Goal: Book appointment/travel/reservation

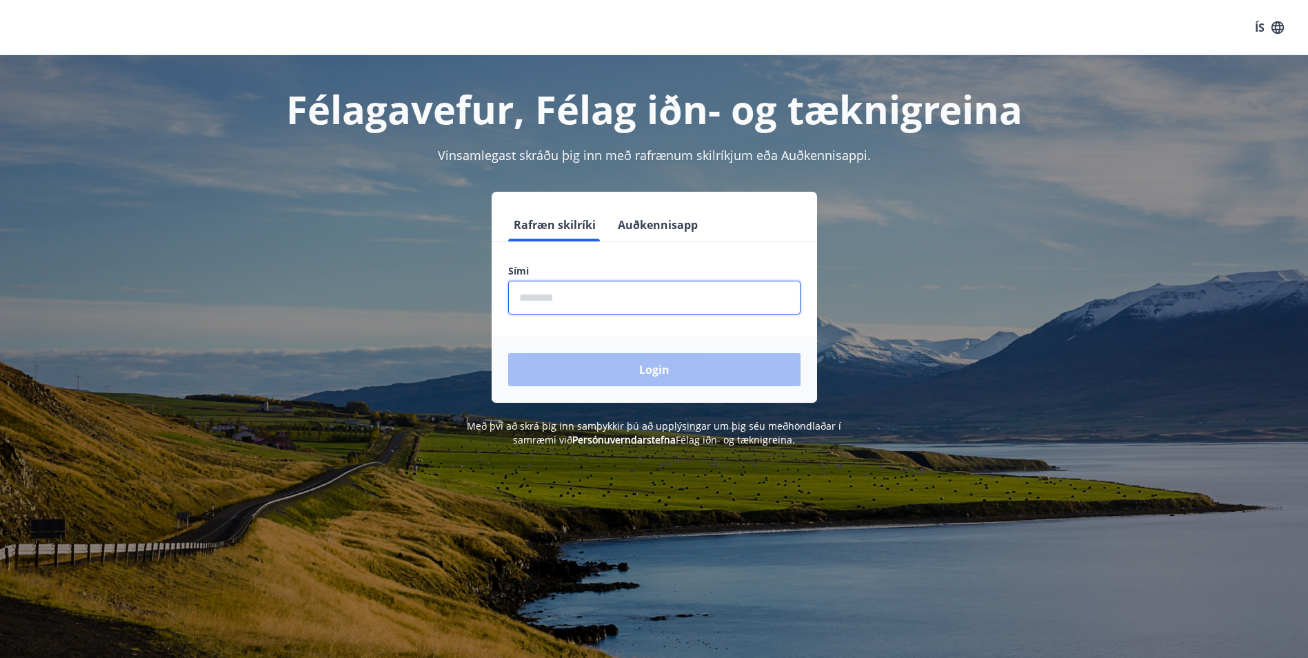
click at [536, 308] on input "phone" at bounding box center [654, 298] width 292 height 34
type input "********"
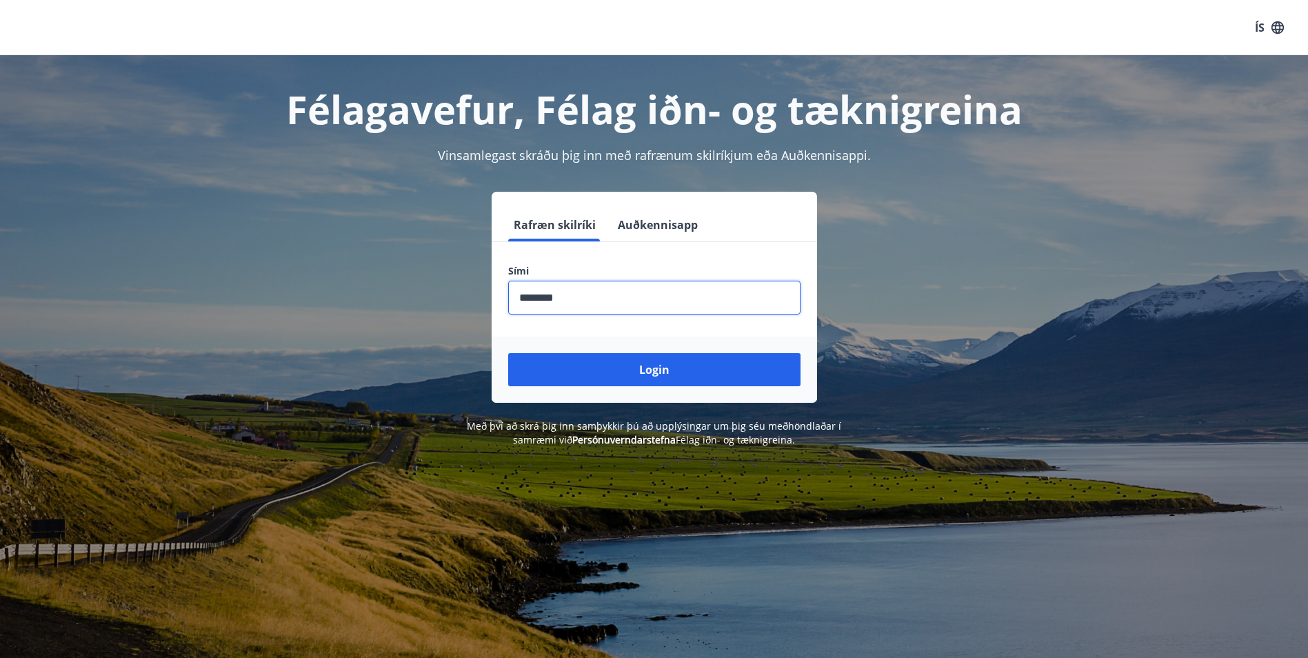
click at [508, 353] on button "Login" at bounding box center [654, 369] width 292 height 33
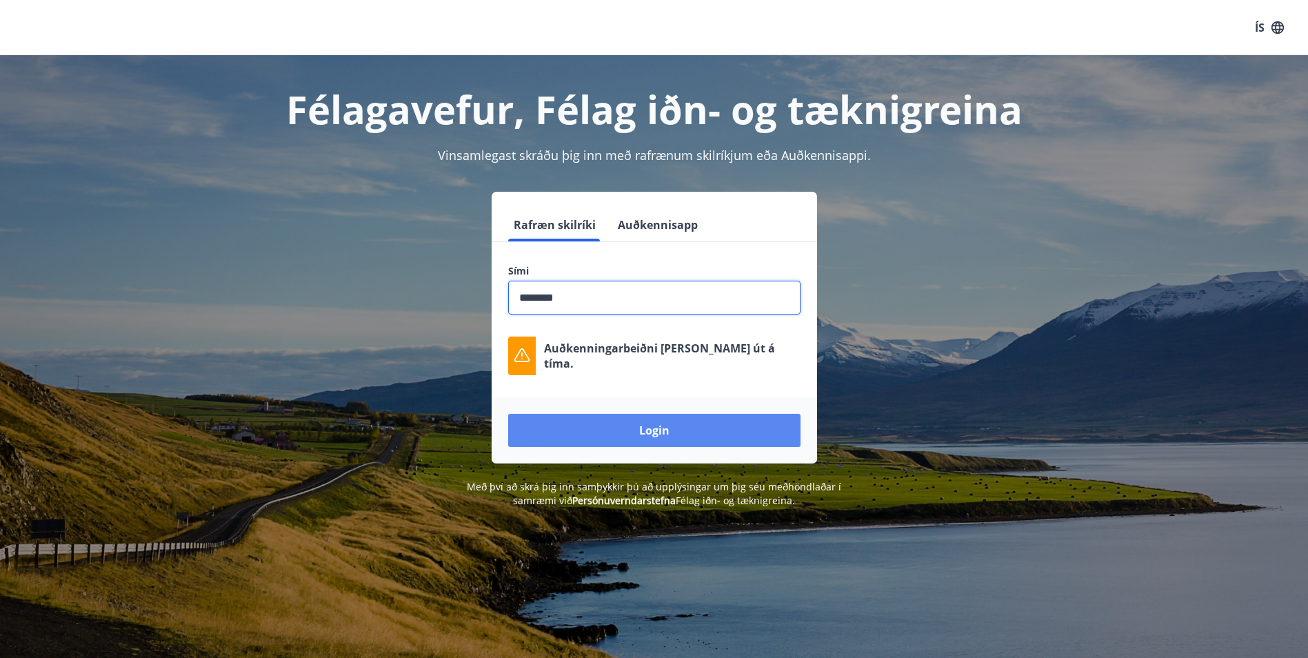
click at [594, 418] on button "Login" at bounding box center [654, 430] width 292 height 33
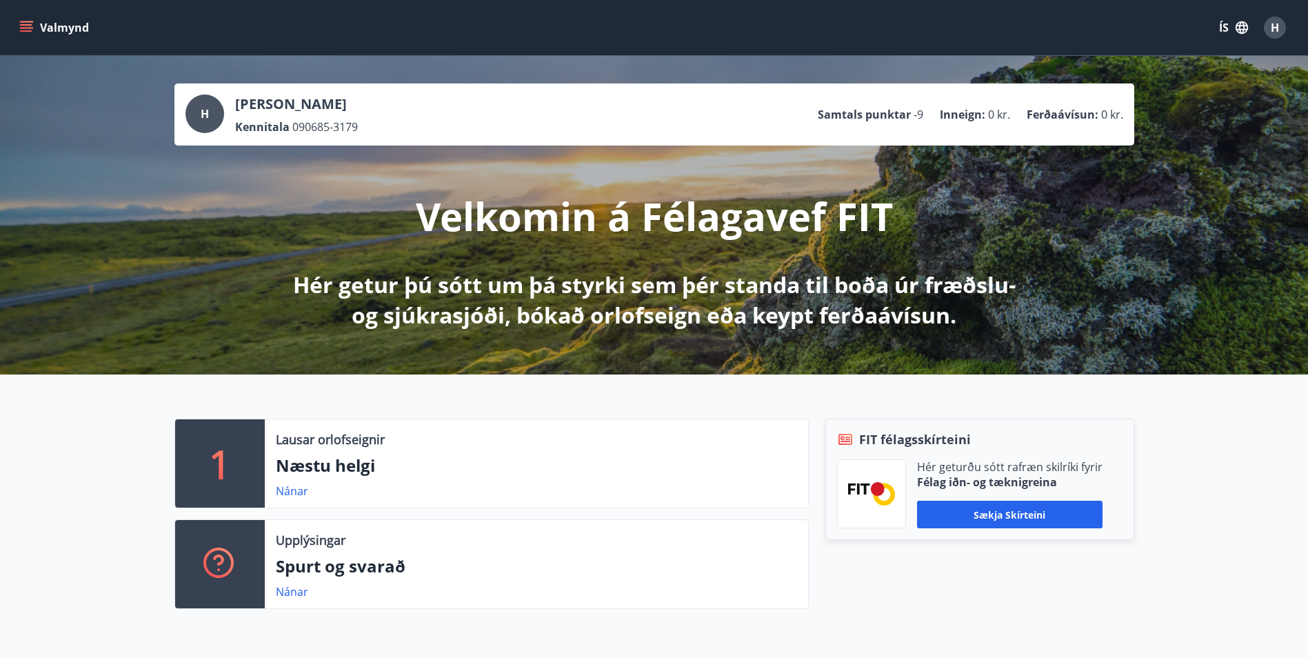
click at [22, 28] on icon "menu" at bounding box center [27, 27] width 15 height 1
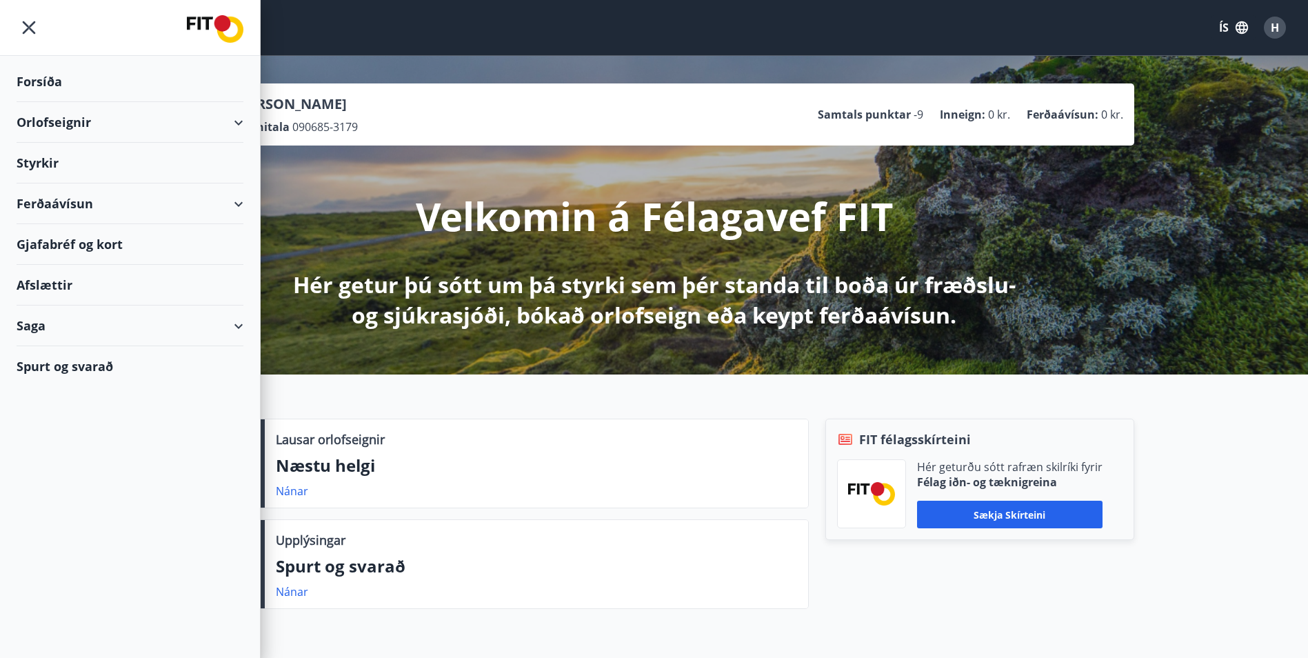
click at [241, 119] on div "Orlofseignir" at bounding box center [130, 122] width 227 height 41
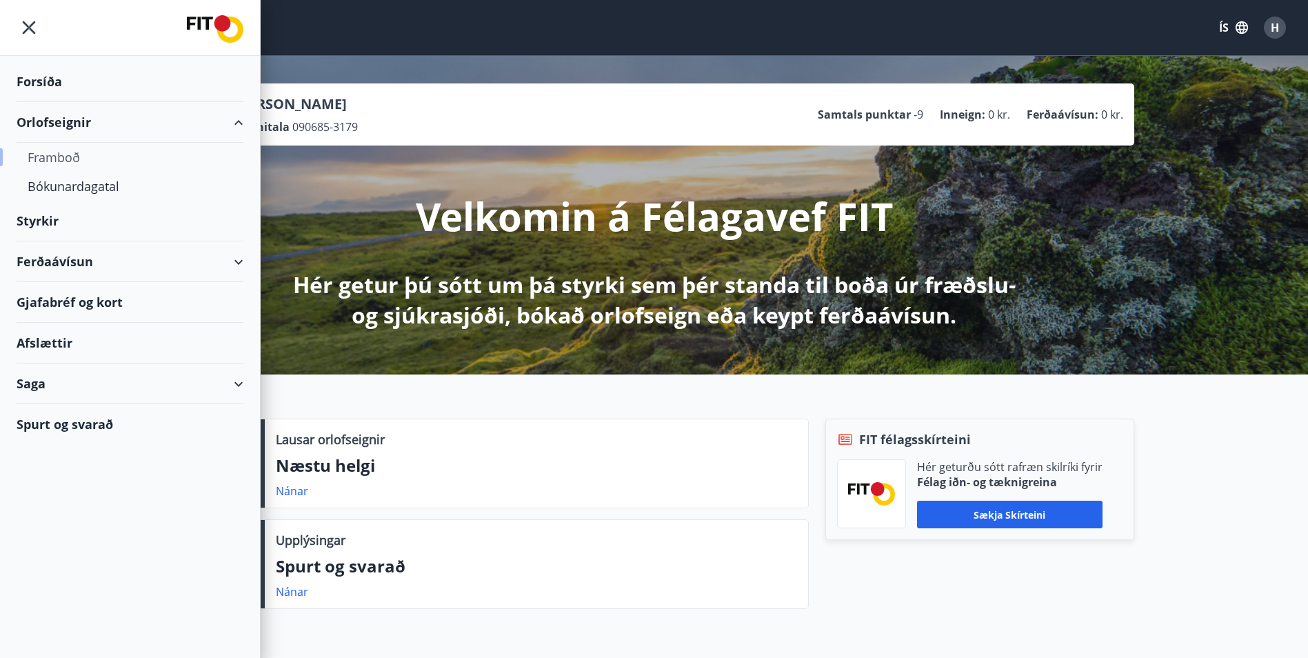
click at [70, 154] on div "Framboð" at bounding box center [130, 157] width 205 height 29
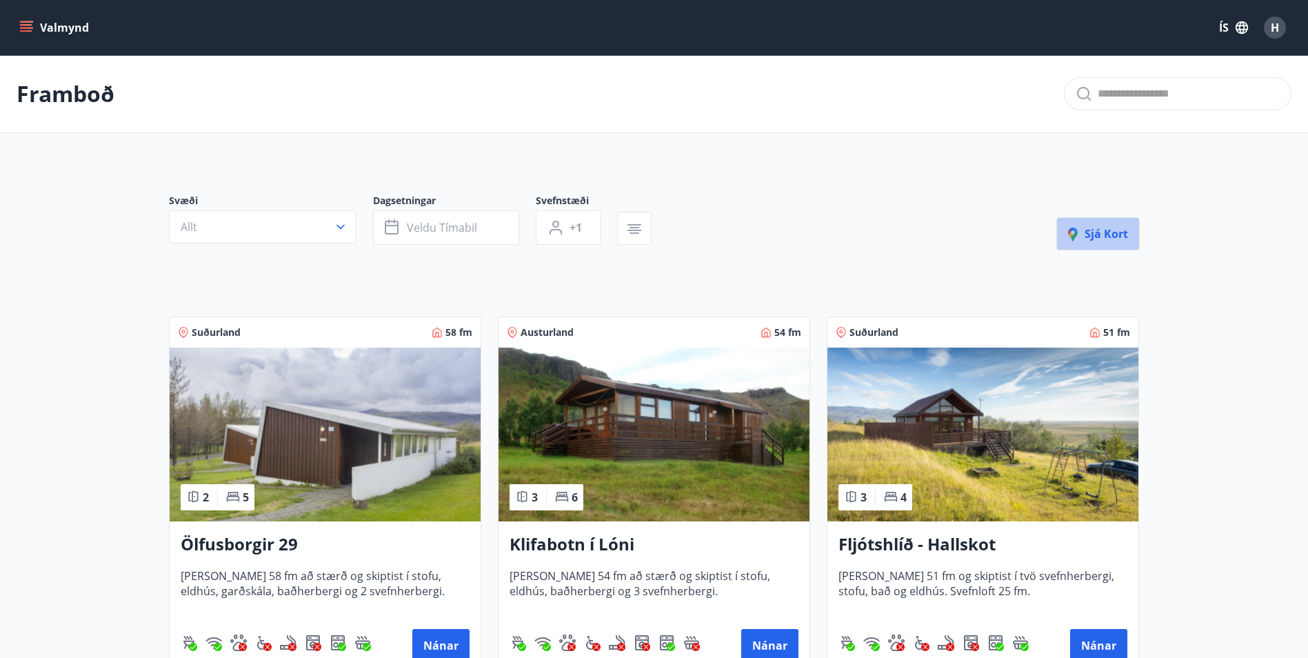
click at [1110, 239] on span "Sjá kort" at bounding box center [1098, 233] width 60 height 15
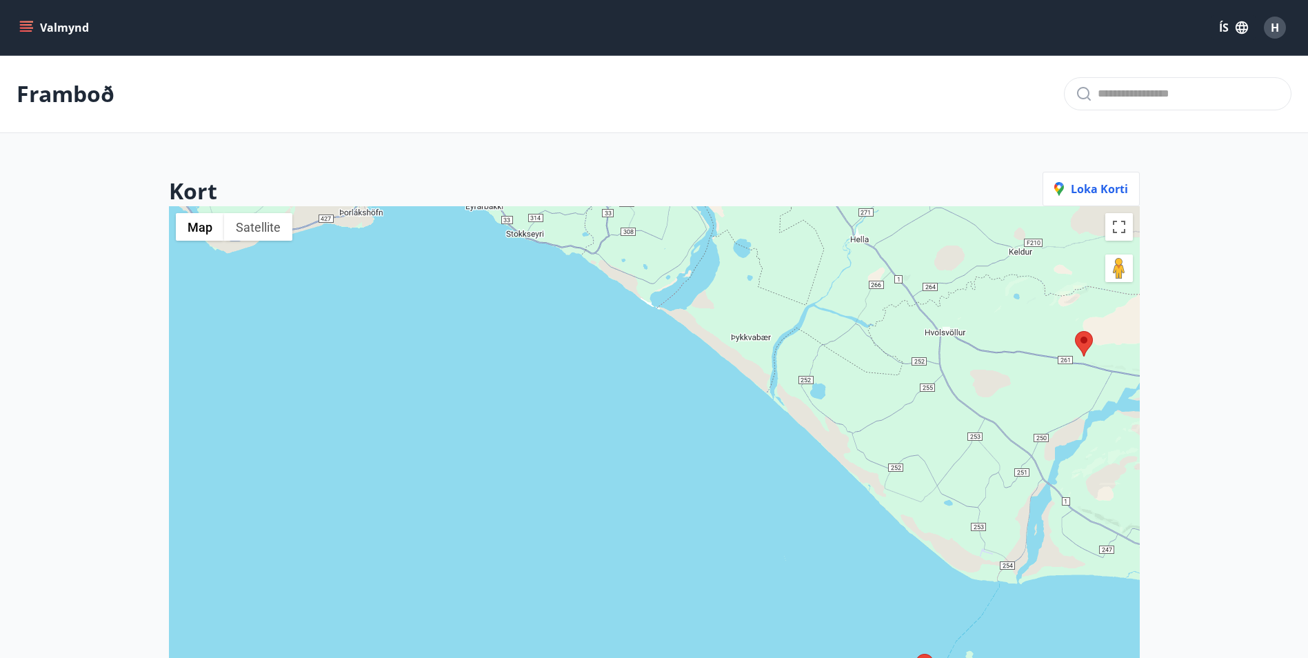
drag, startPoint x: 920, startPoint y: 375, endPoint x: 845, endPoint y: 378, distance: 74.5
click at [845, 378] on div at bounding box center [654, 535] width 971 height 658
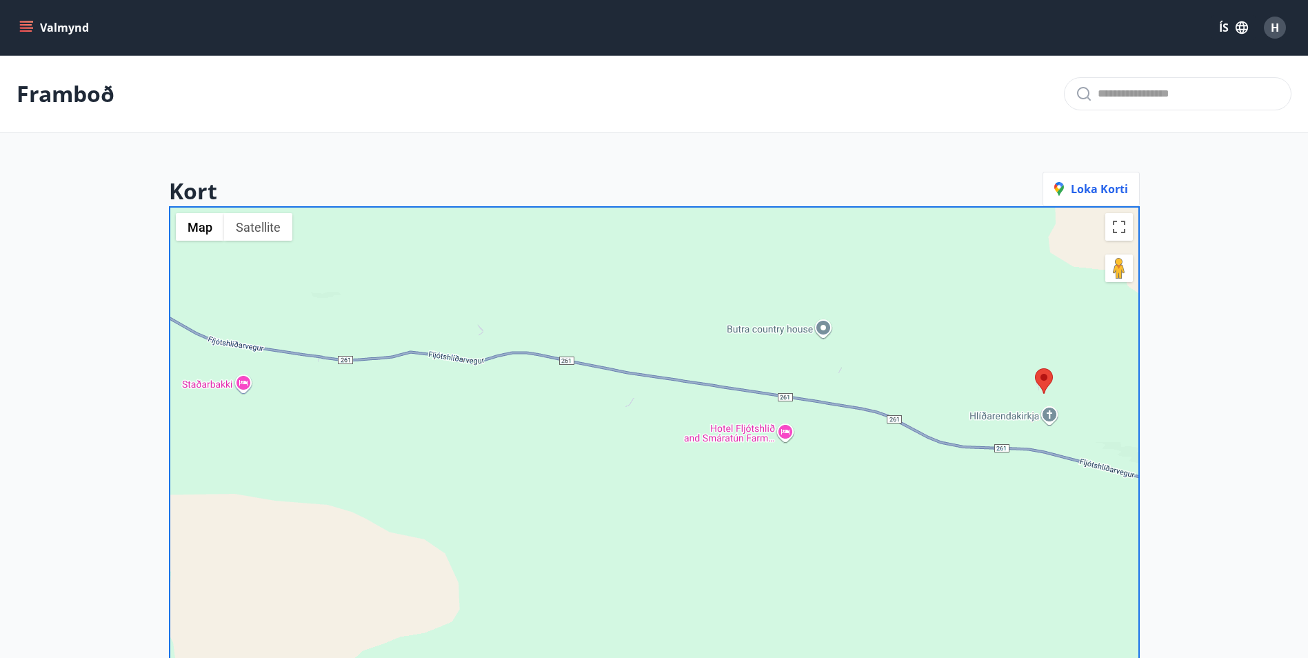
click at [1040, 383] on img at bounding box center [1044, 381] width 18 height 26
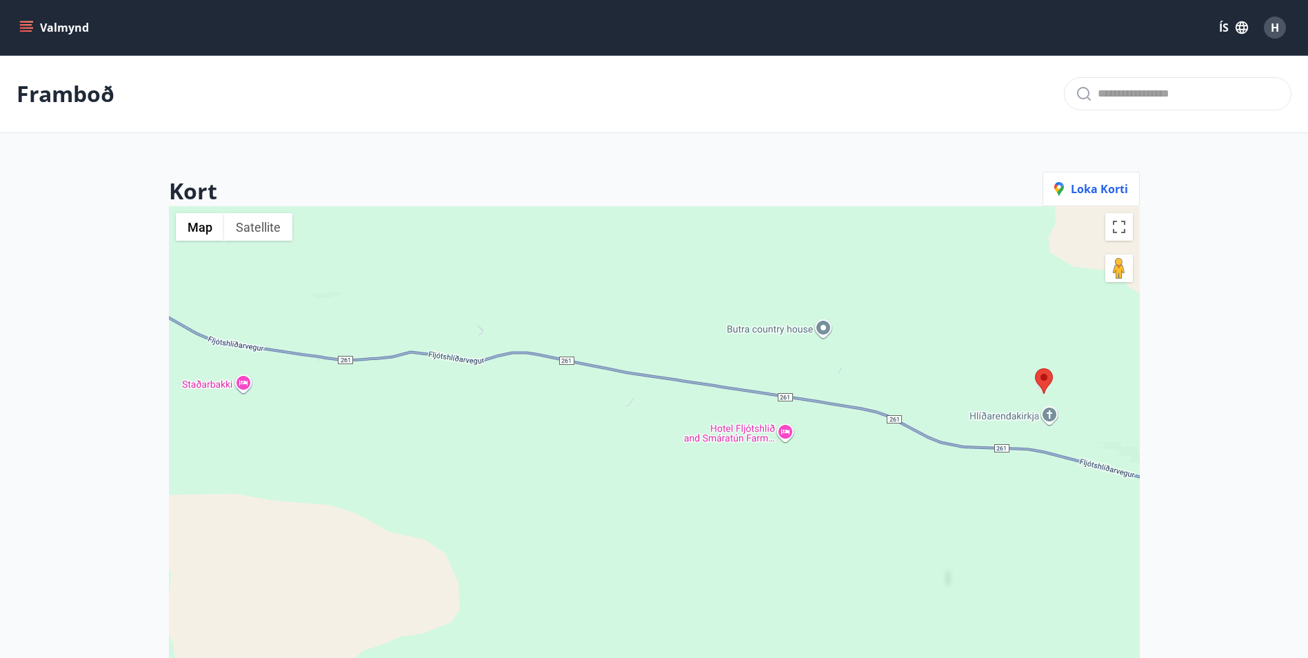
click at [1043, 379] on img at bounding box center [1044, 381] width 18 height 26
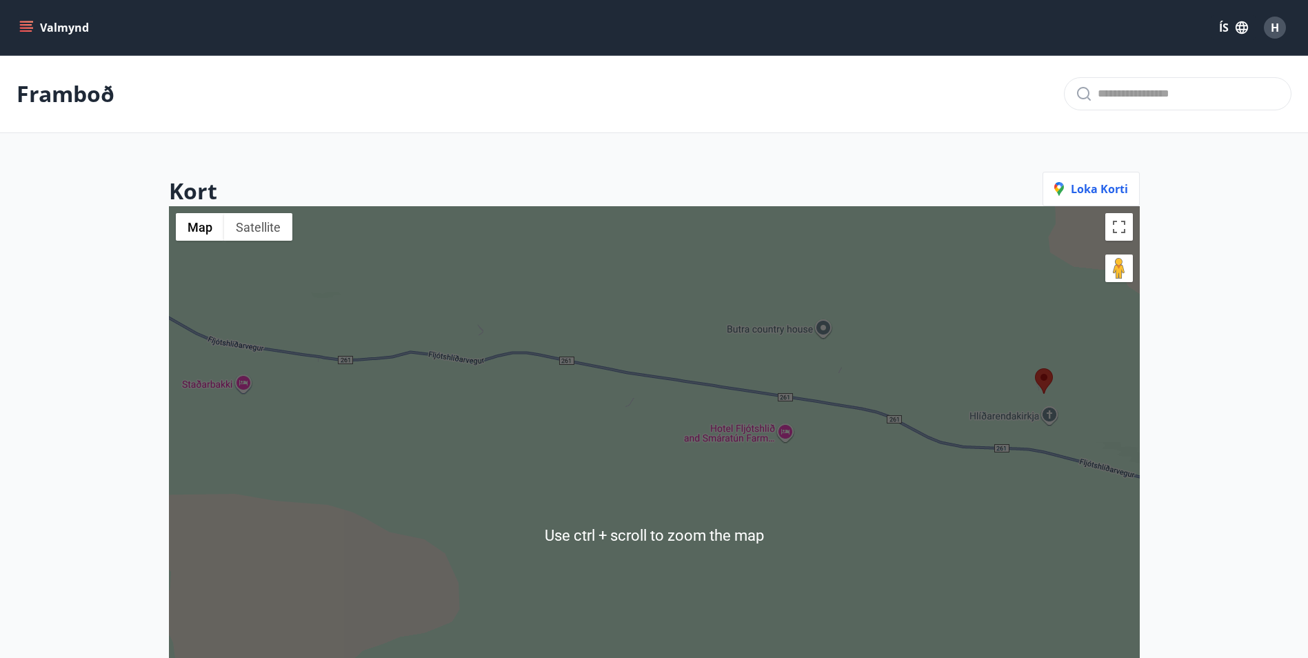
click at [1012, 388] on div "To navigate, press the arrow keys." at bounding box center [654, 535] width 971 height 658
click at [1040, 389] on img at bounding box center [1044, 381] width 18 height 26
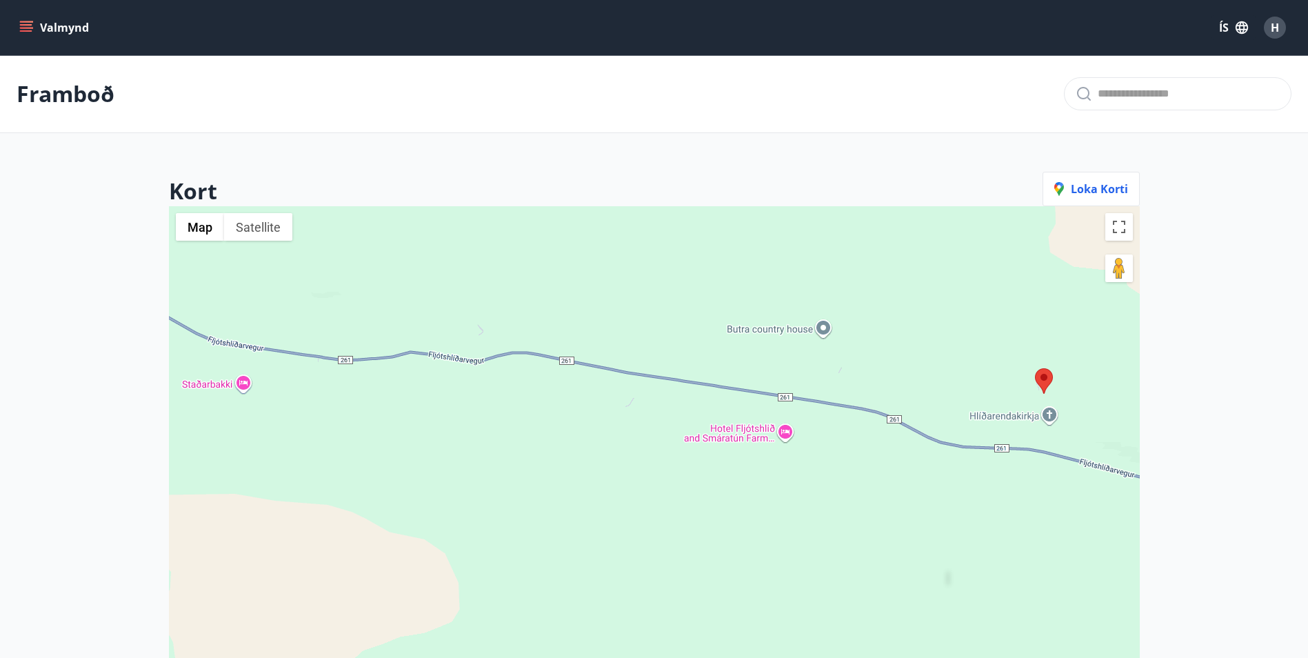
click at [1047, 383] on img at bounding box center [1044, 381] width 18 height 26
click at [1043, 377] on img at bounding box center [1044, 381] width 18 height 26
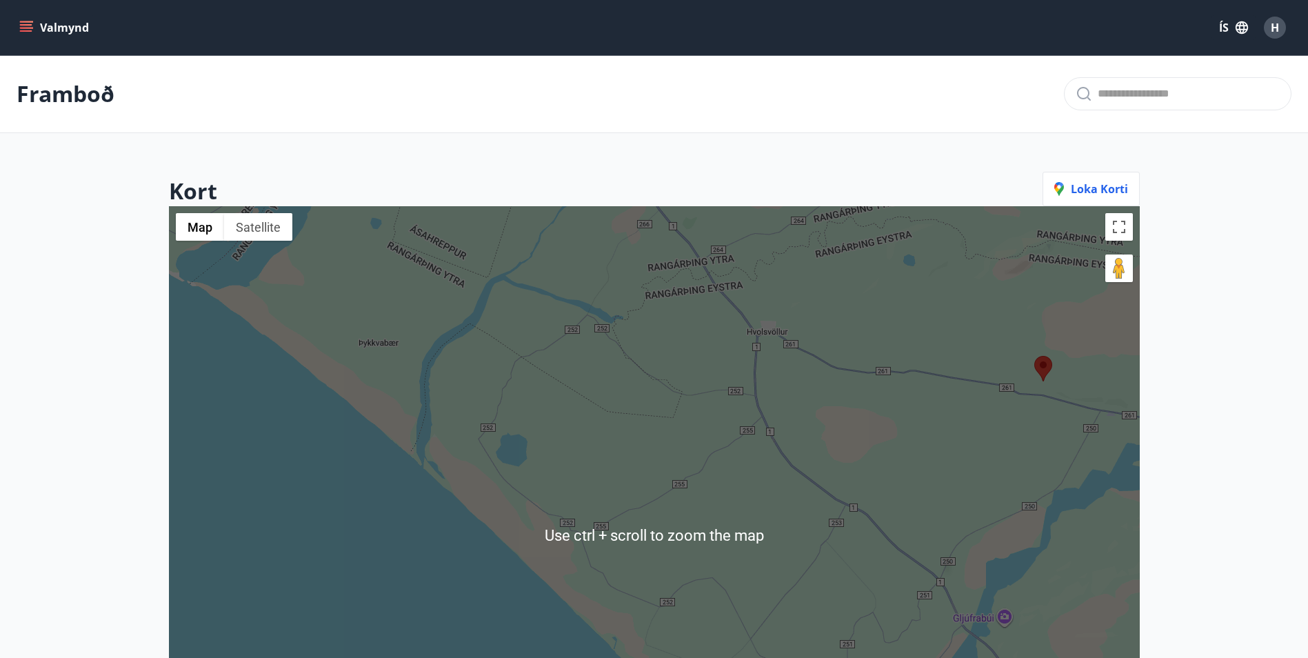
click at [1042, 366] on img at bounding box center [1043, 369] width 18 height 26
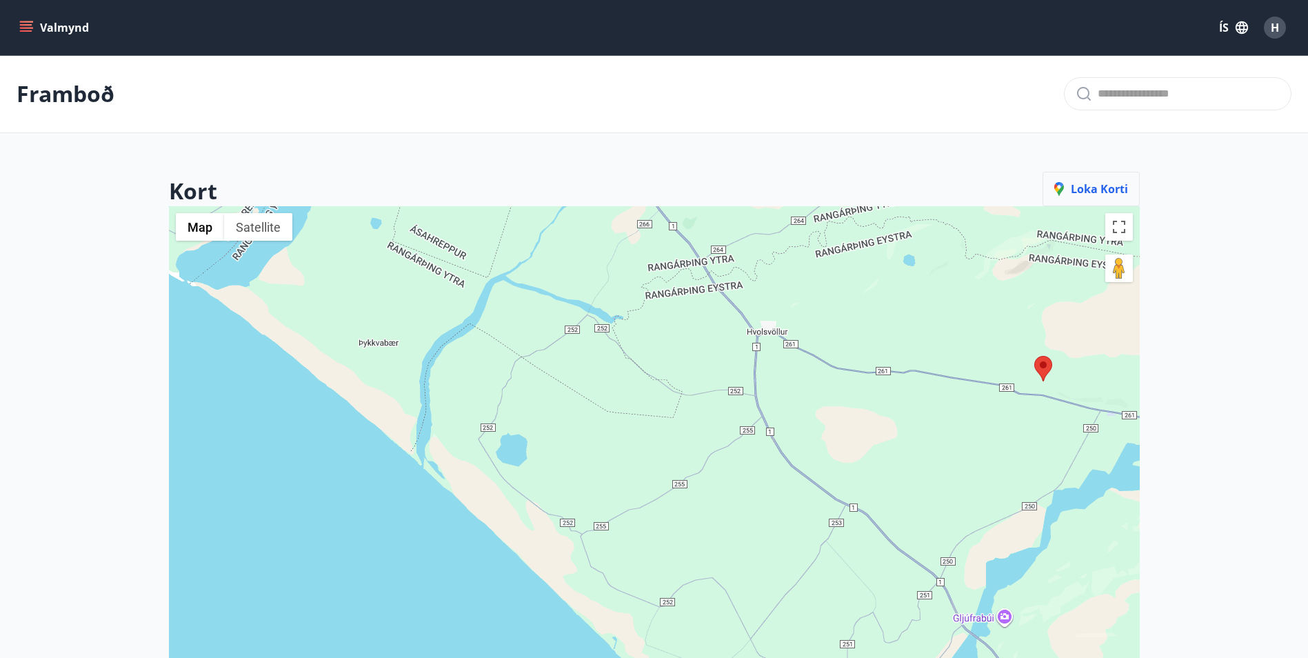
click at [1083, 191] on span "Loka korti" at bounding box center [1091, 188] width 74 height 15
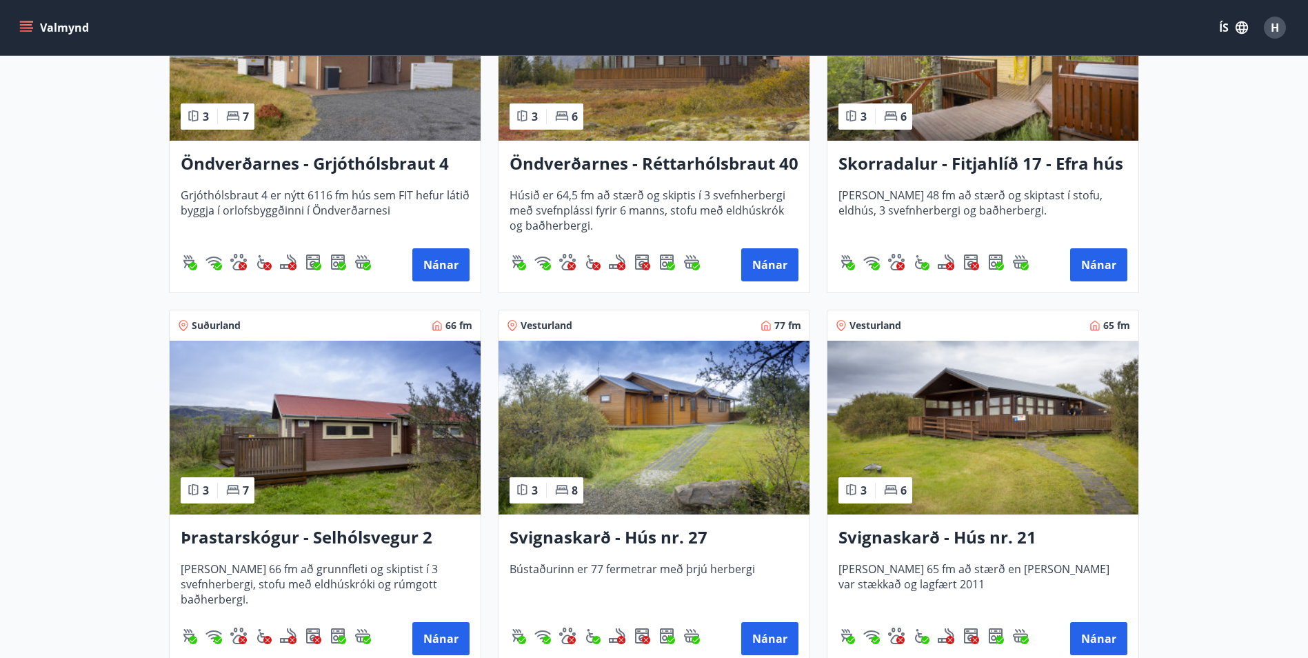
scroll to position [3103, 0]
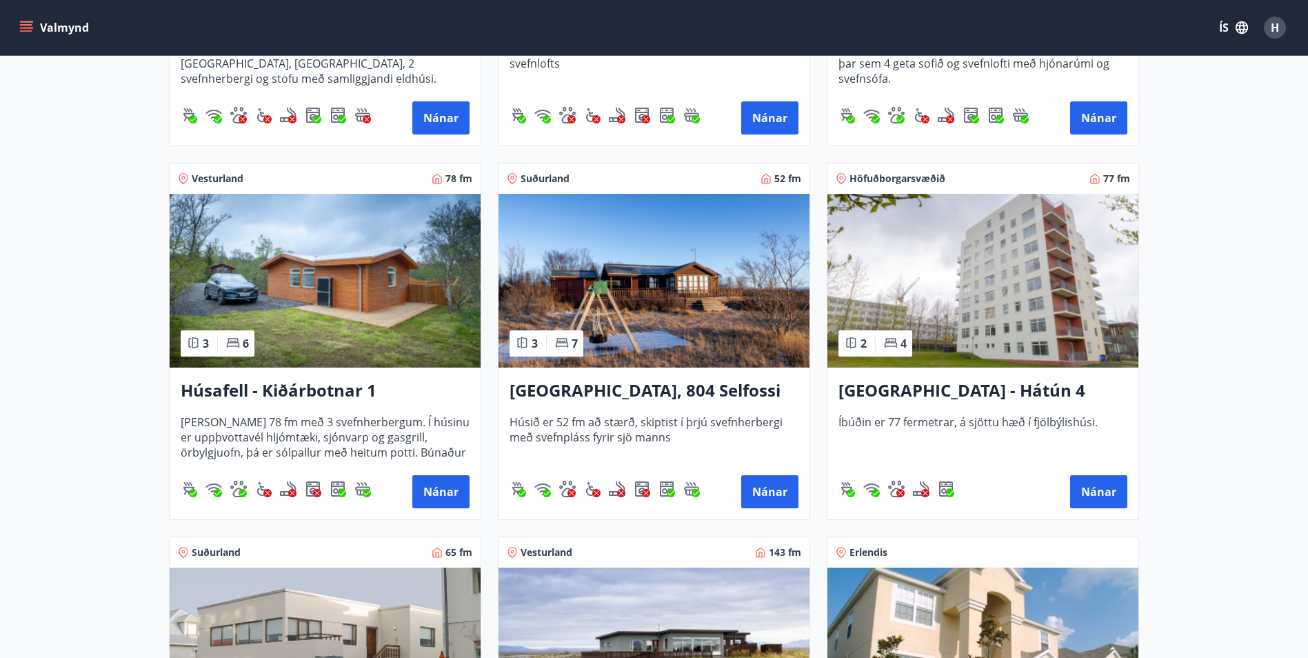
click at [584, 271] on img at bounding box center [653, 281] width 311 height 174
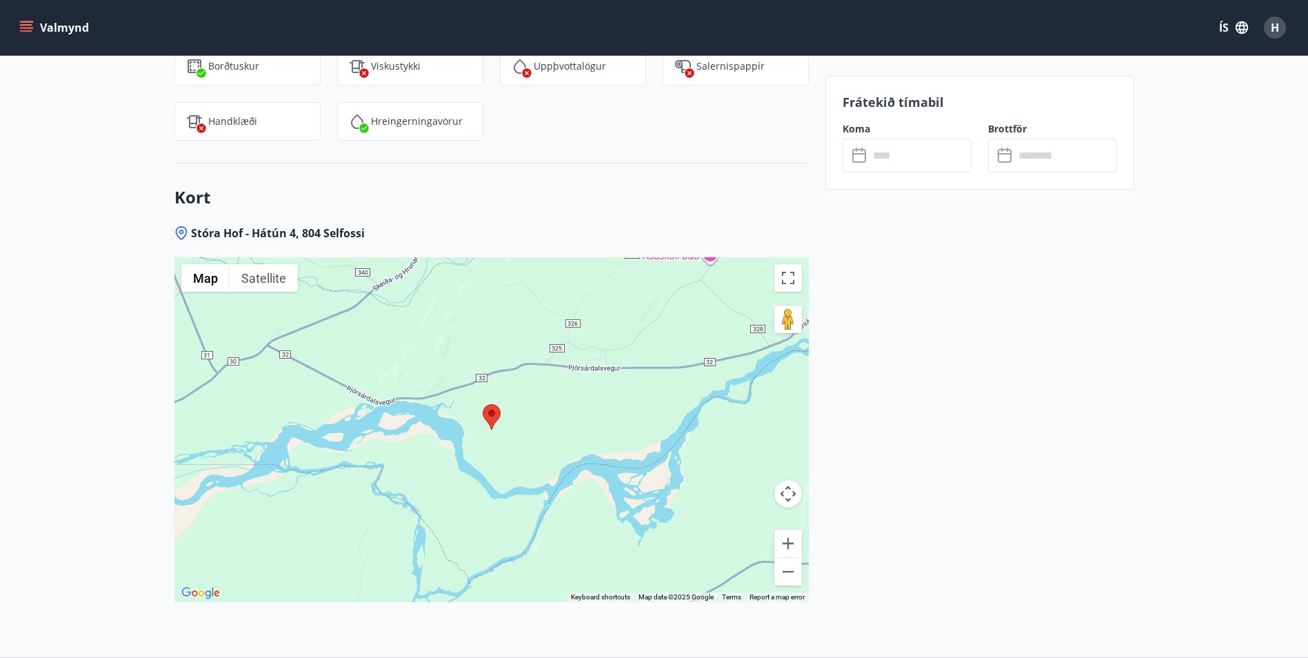
scroll to position [1655, 0]
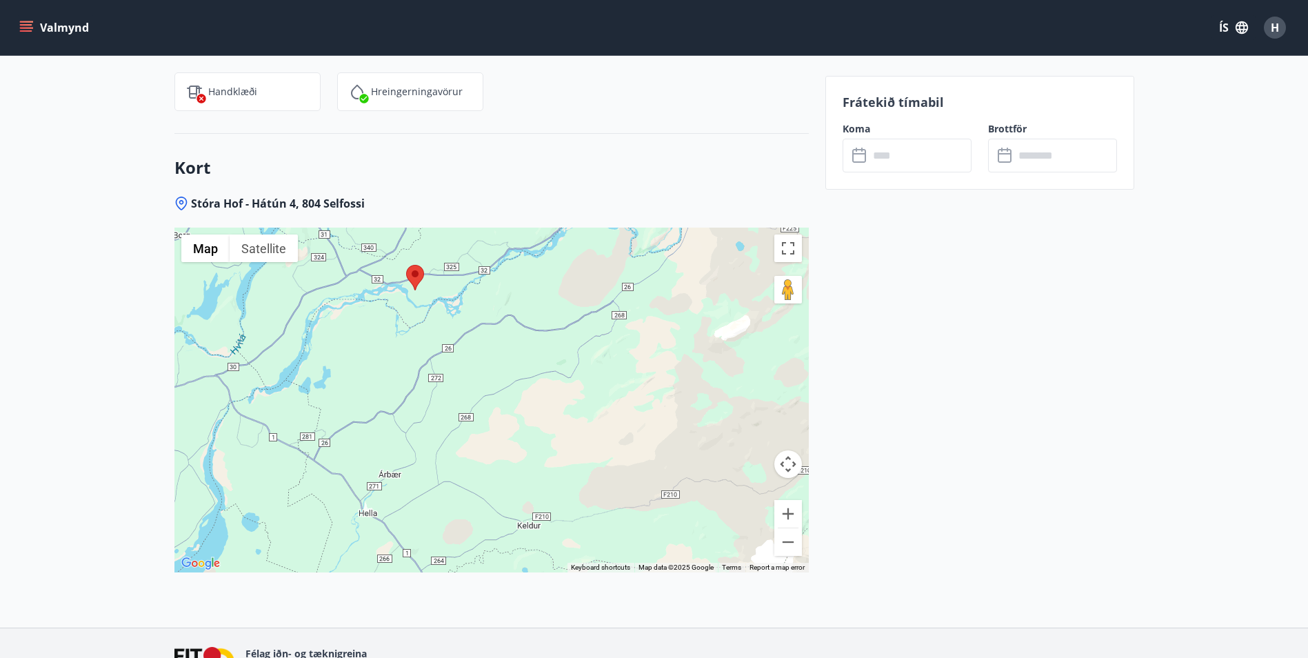
drag, startPoint x: 525, startPoint y: 491, endPoint x: 471, endPoint y: 330, distance: 169.4
click at [471, 330] on div at bounding box center [491, 400] width 634 height 345
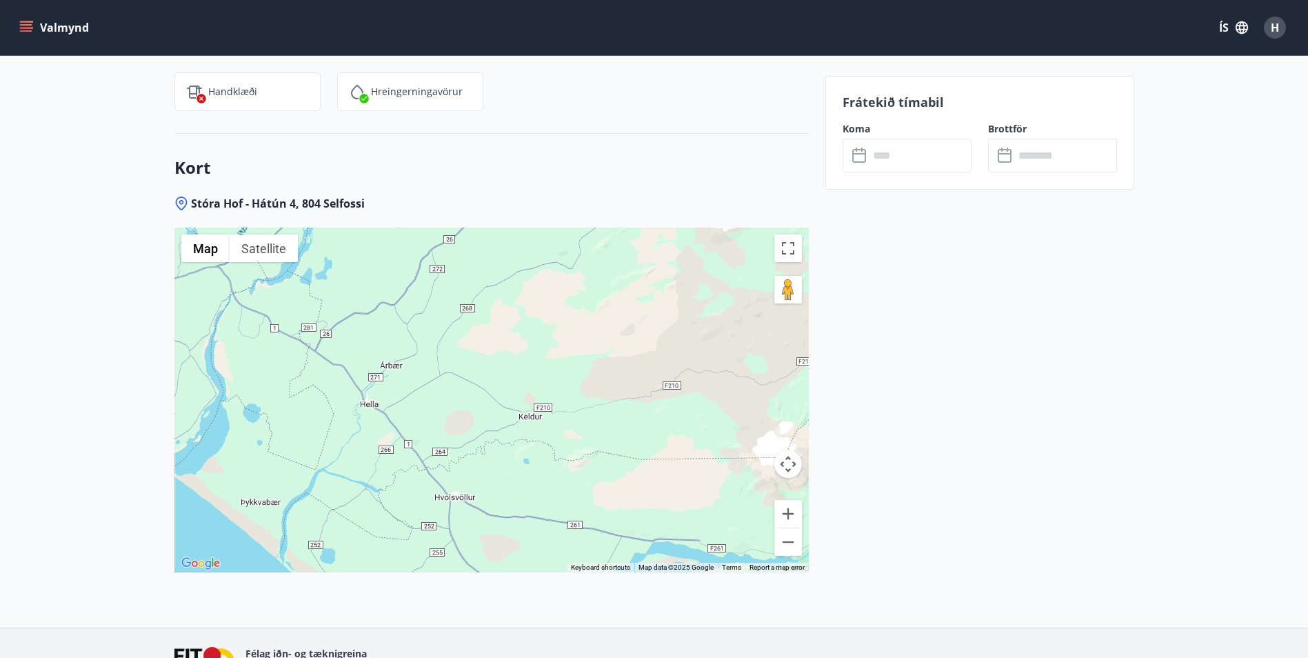
drag, startPoint x: 465, startPoint y: 414, endPoint x: 467, endPoint y: 303, distance: 111.0
click at [467, 303] on div at bounding box center [491, 400] width 634 height 345
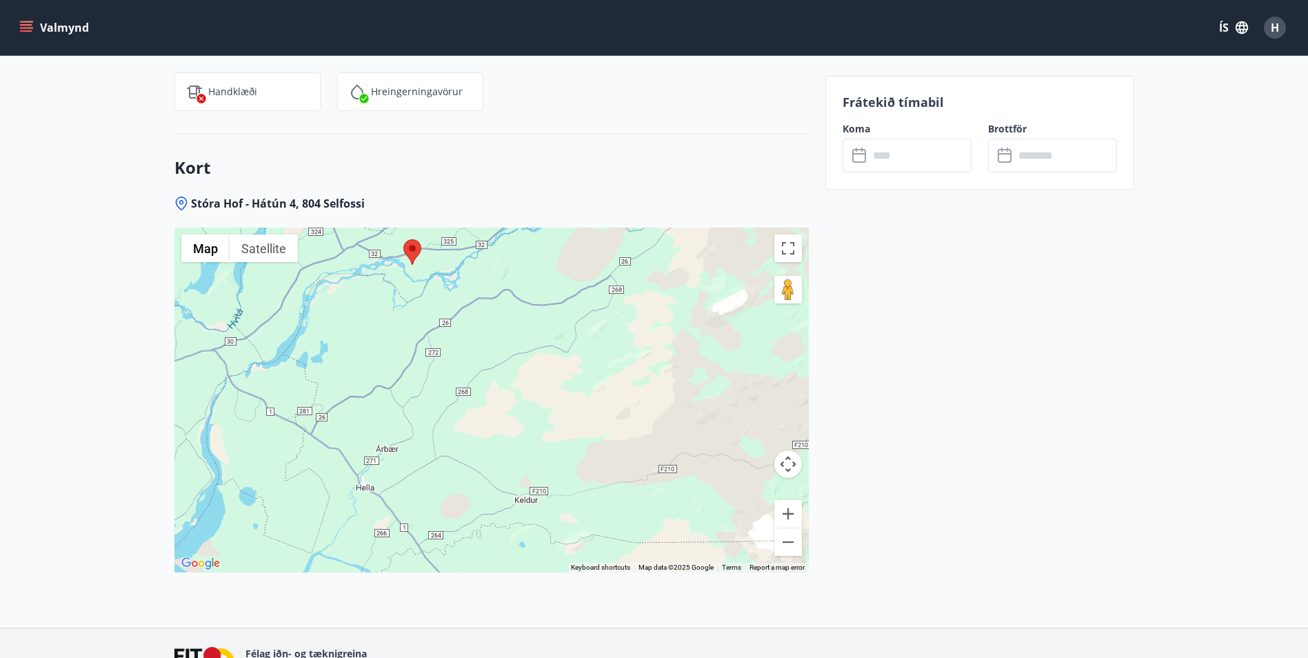
drag, startPoint x: 462, startPoint y: 340, endPoint x: 461, endPoint y: 398, distance: 57.9
click at [461, 398] on div at bounding box center [491, 400] width 634 height 345
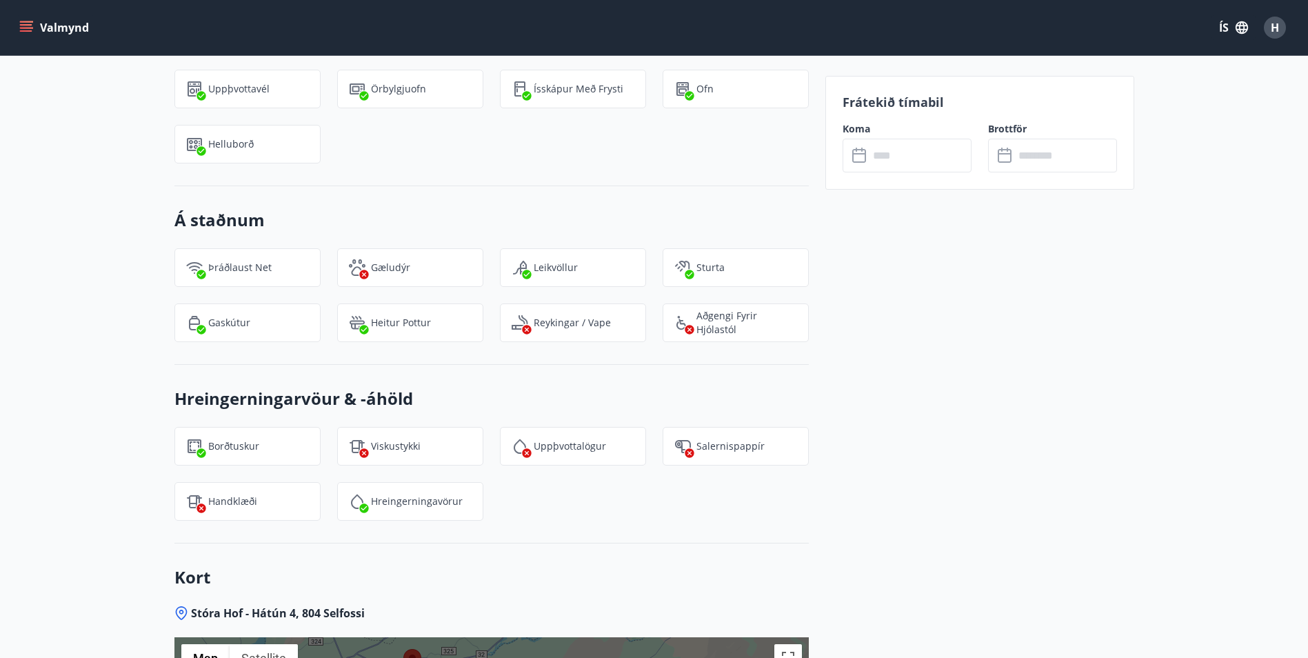
scroll to position [1241, 0]
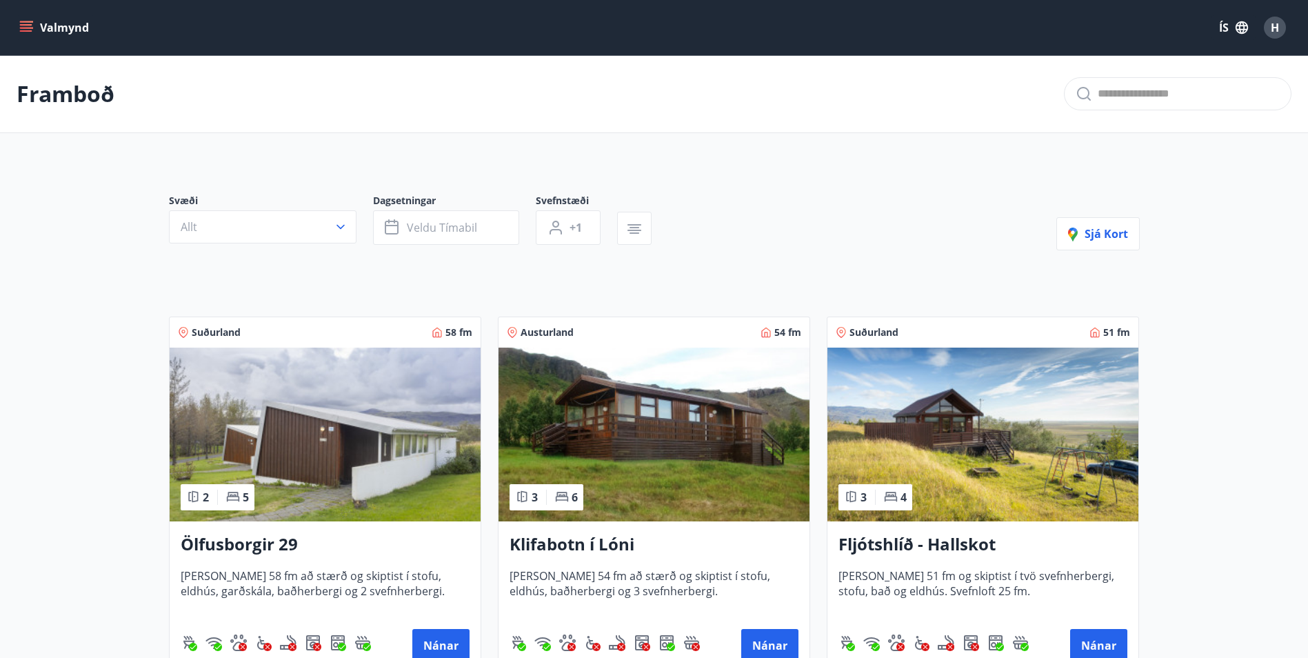
click at [676, 494] on img at bounding box center [653, 434] width 311 height 174
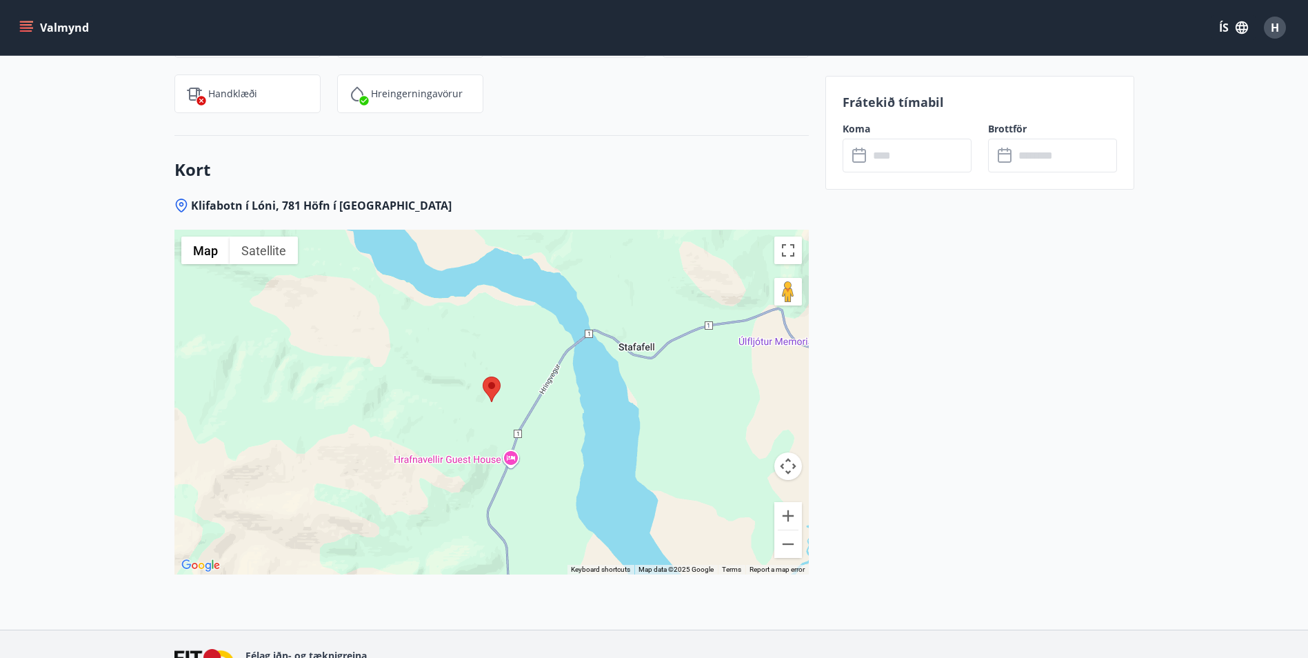
scroll to position [1793, 0]
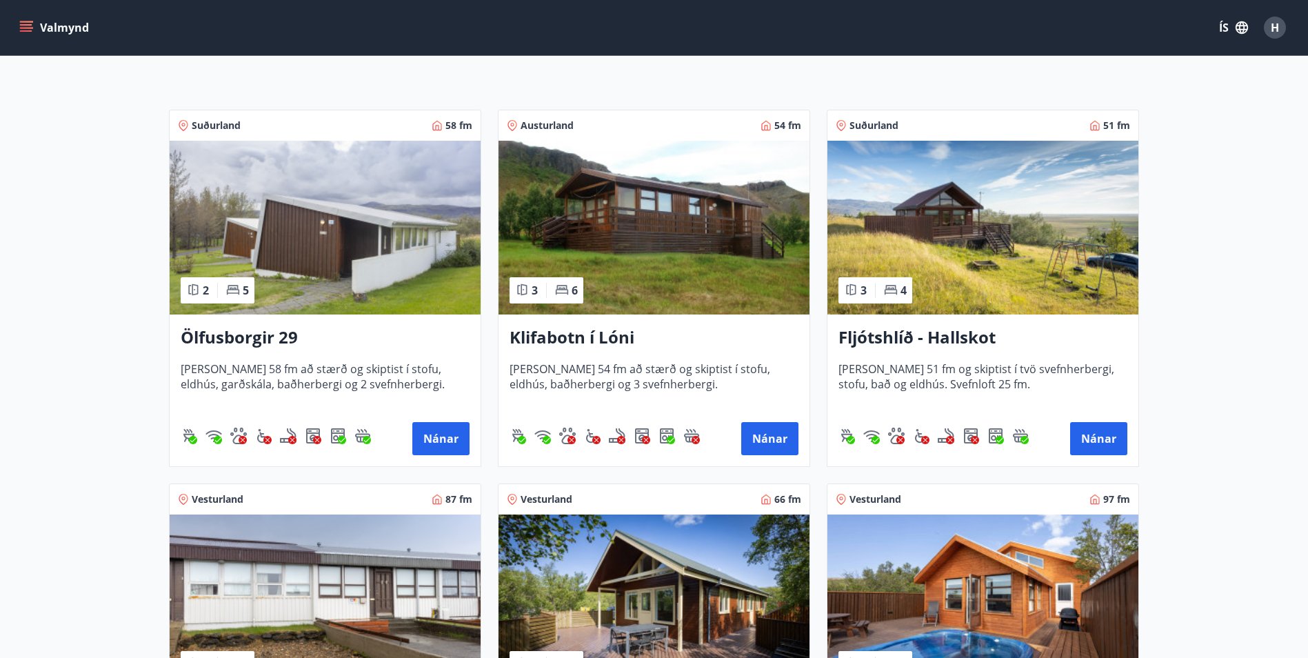
click at [885, 245] on img at bounding box center [982, 228] width 311 height 174
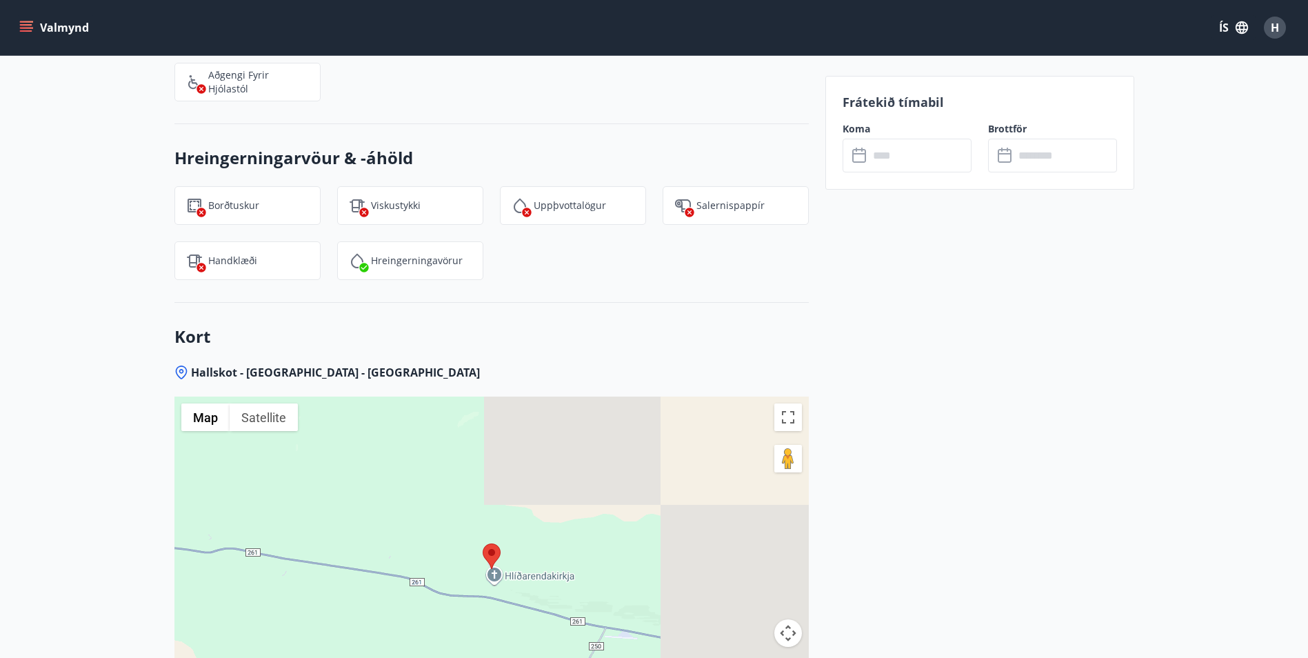
scroll to position [1655, 0]
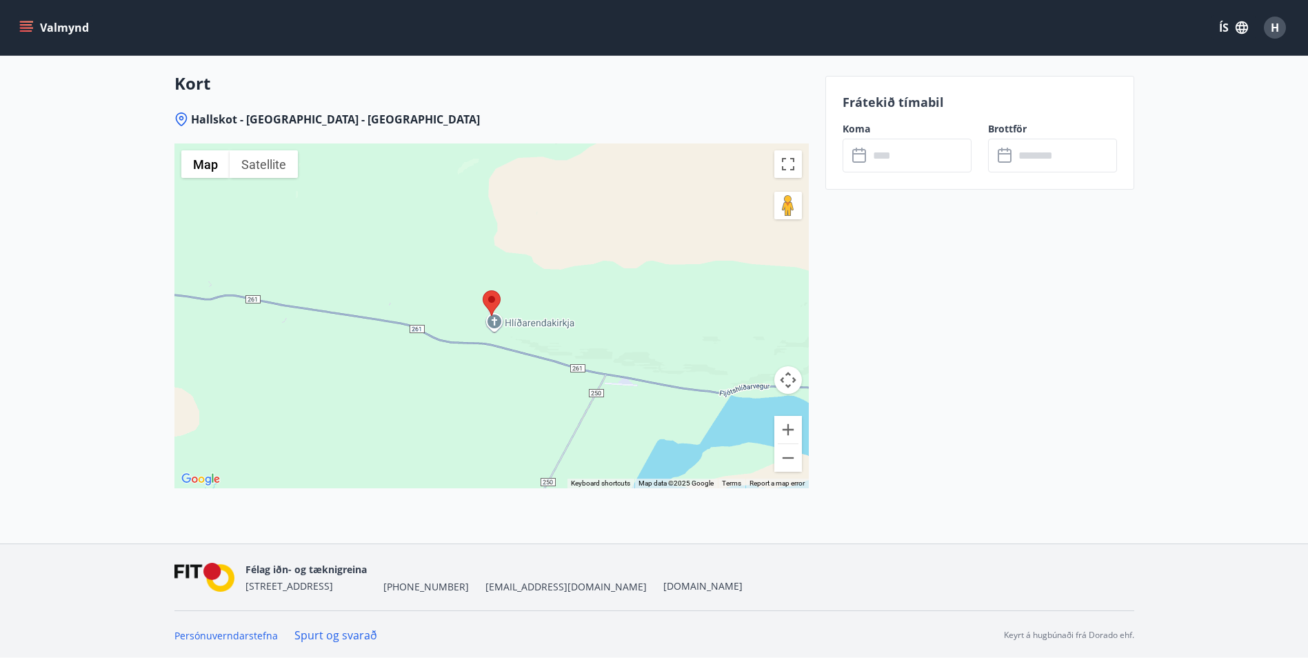
click at [894, 153] on input "text" at bounding box center [920, 156] width 103 height 34
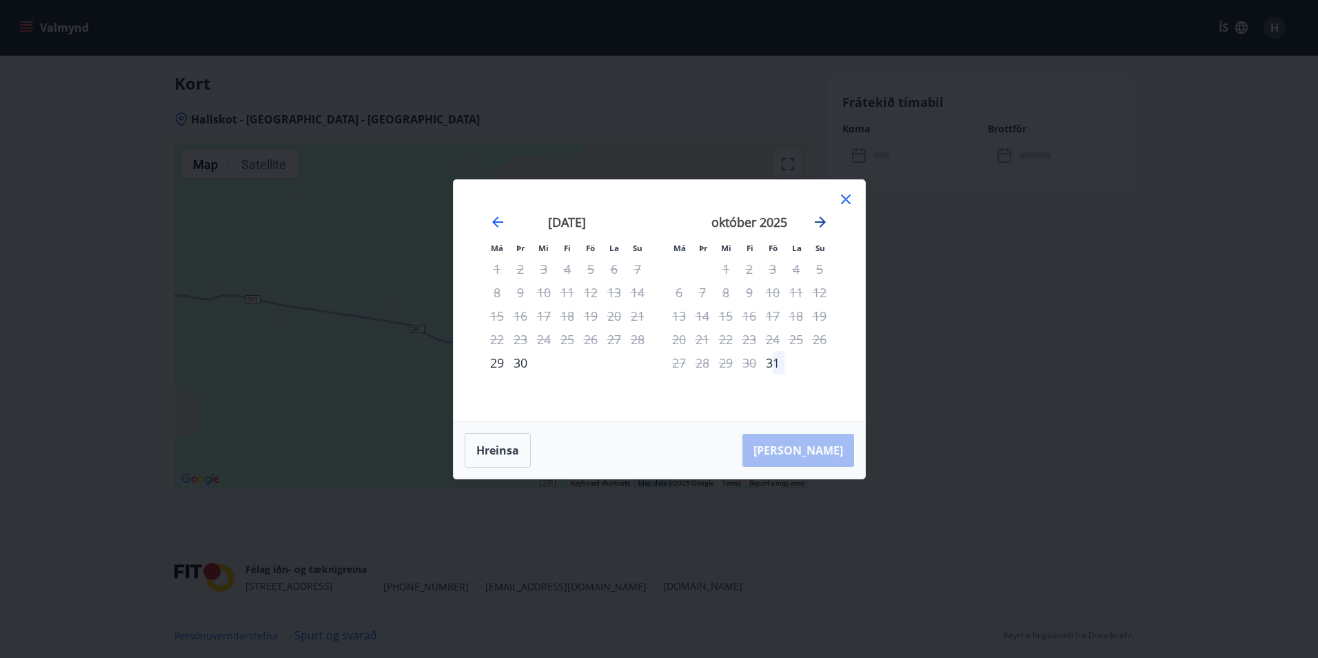
click at [818, 224] on icon "Move forward to switch to the next month." at bounding box center [820, 222] width 17 height 17
click at [492, 221] on icon "Move backward to switch to the previous month." at bounding box center [498, 222] width 17 height 17
click at [518, 438] on button "Hreinsa" at bounding box center [498, 450] width 66 height 34
click at [728, 272] on div "1" at bounding box center [725, 268] width 23 height 23
click at [840, 201] on icon at bounding box center [846, 199] width 17 height 17
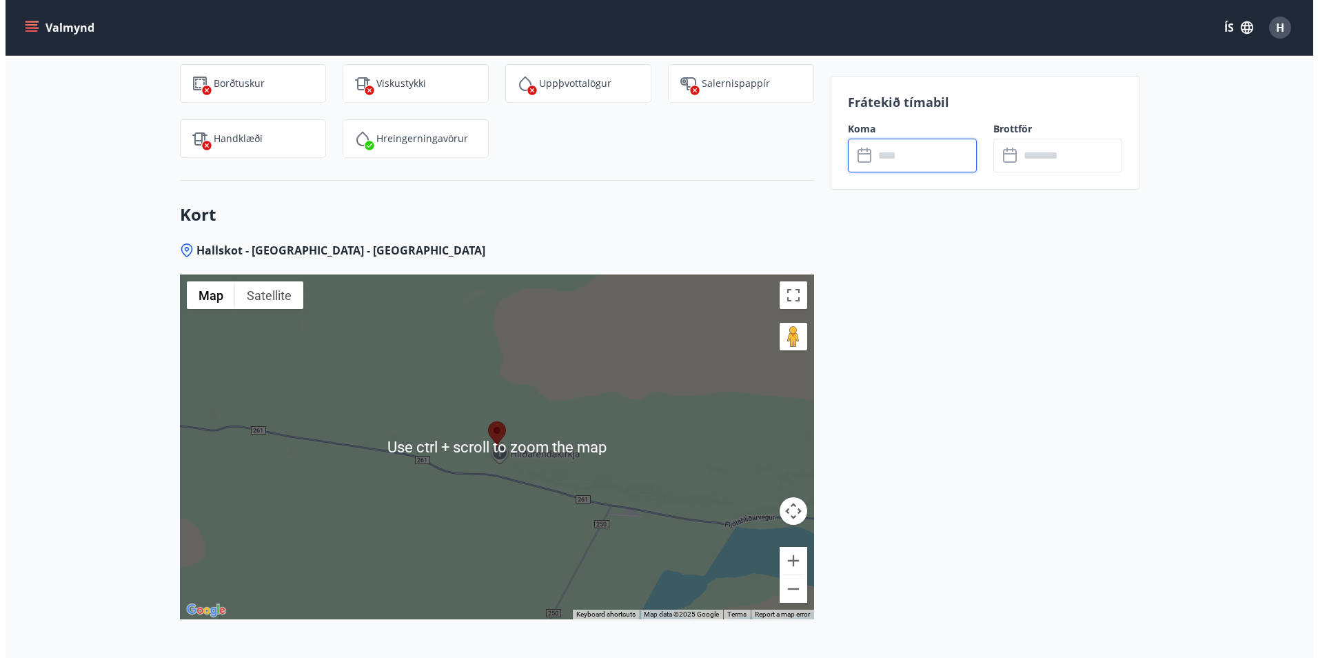
scroll to position [1380, 0]
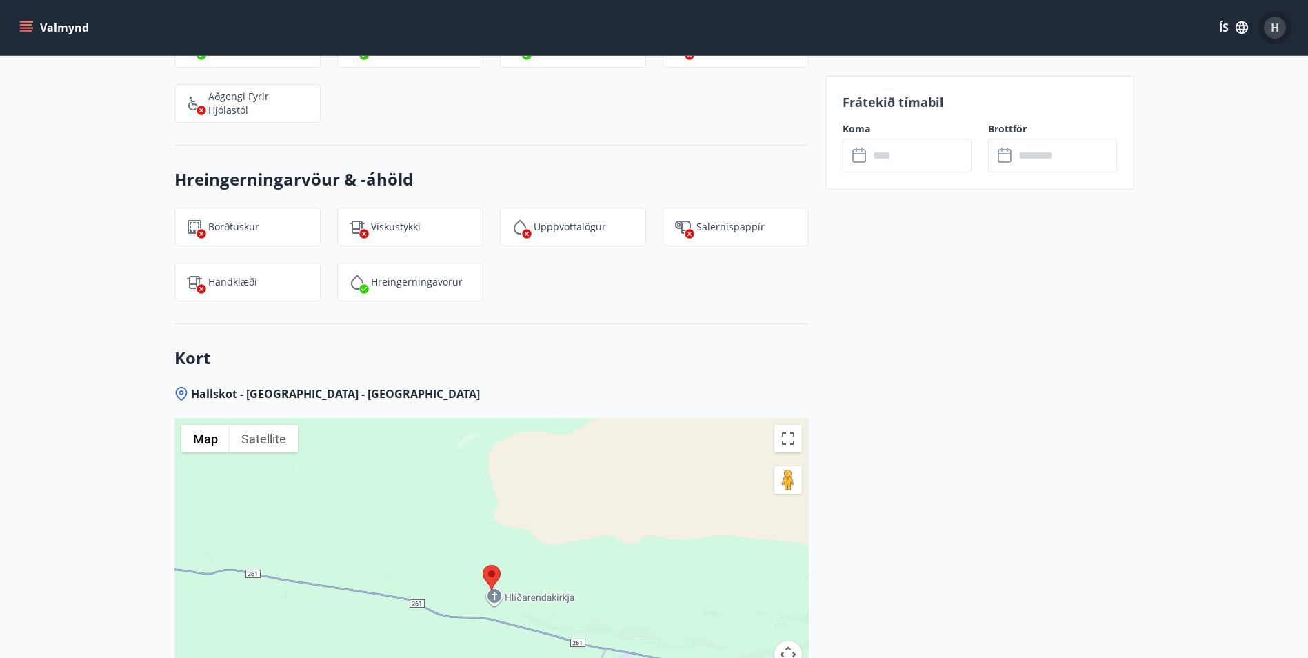
click at [1271, 32] on span "H" at bounding box center [1275, 27] width 8 height 15
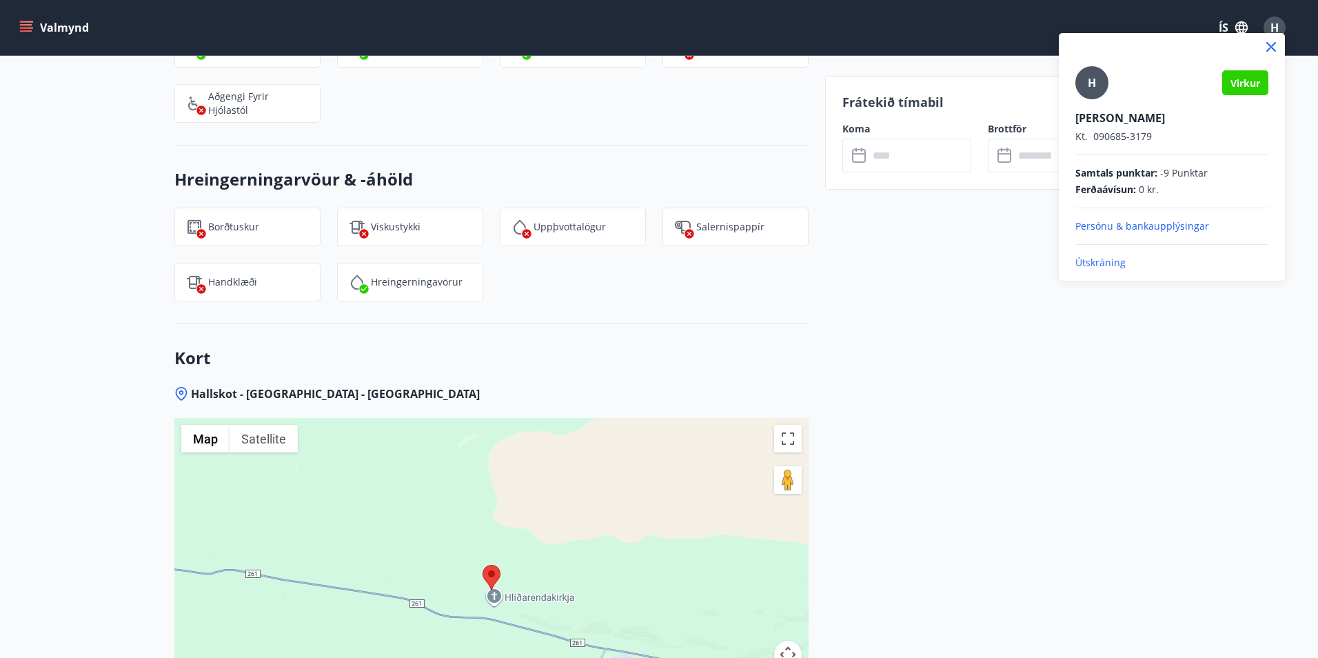
click at [1107, 266] on p "Útskráning" at bounding box center [1172, 263] width 193 height 14
